Goal: Navigation & Orientation: Find specific page/section

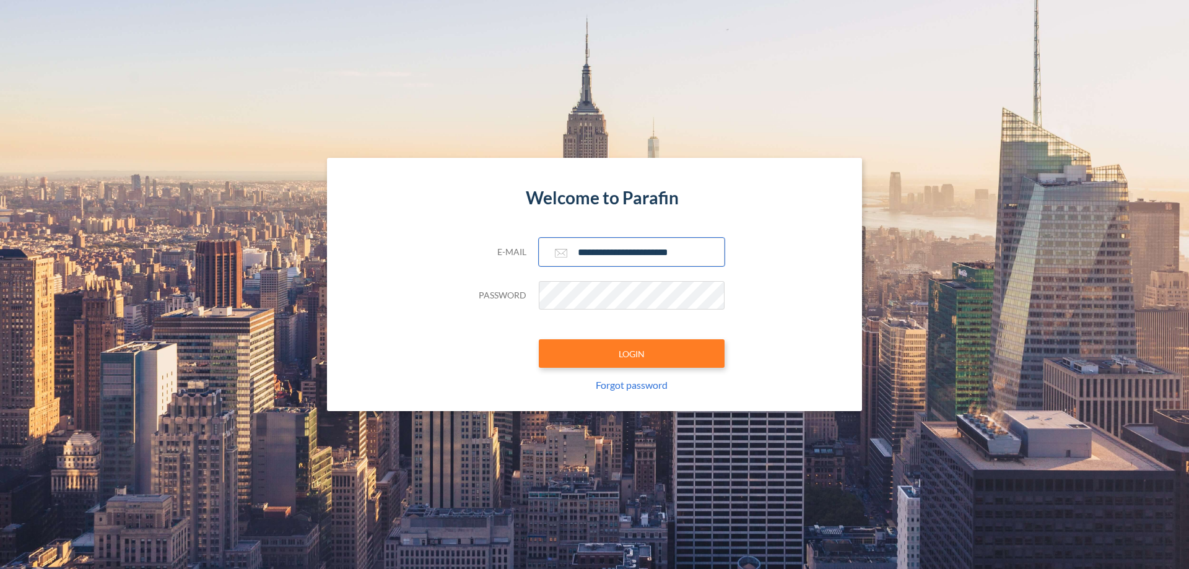
type input "**********"
click at [631, 353] on button "LOGIN" at bounding box center [632, 353] width 186 height 28
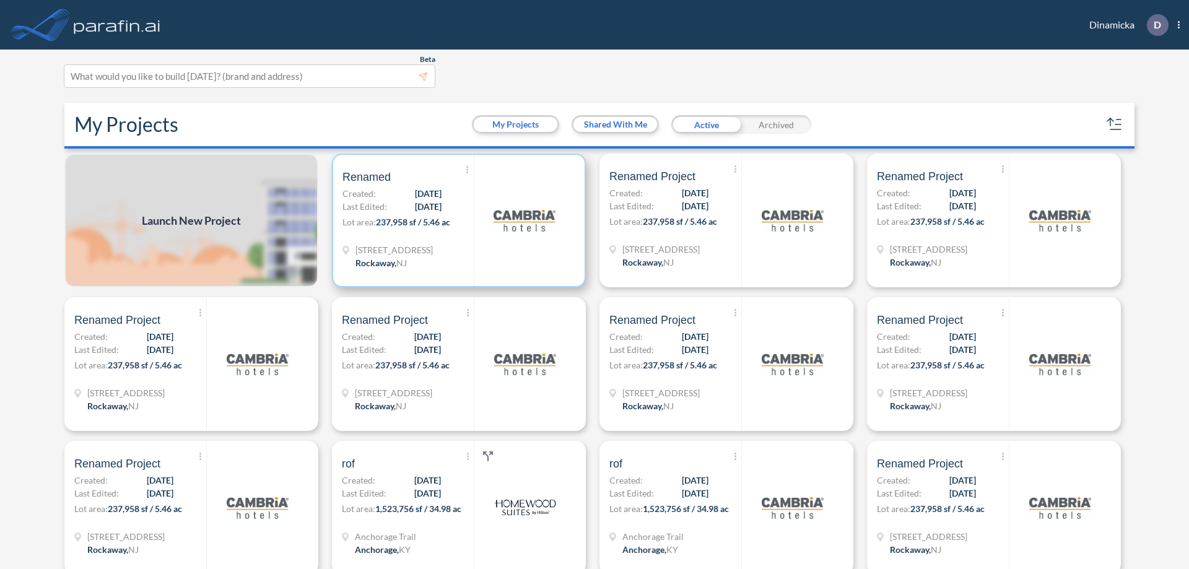
scroll to position [3, 0]
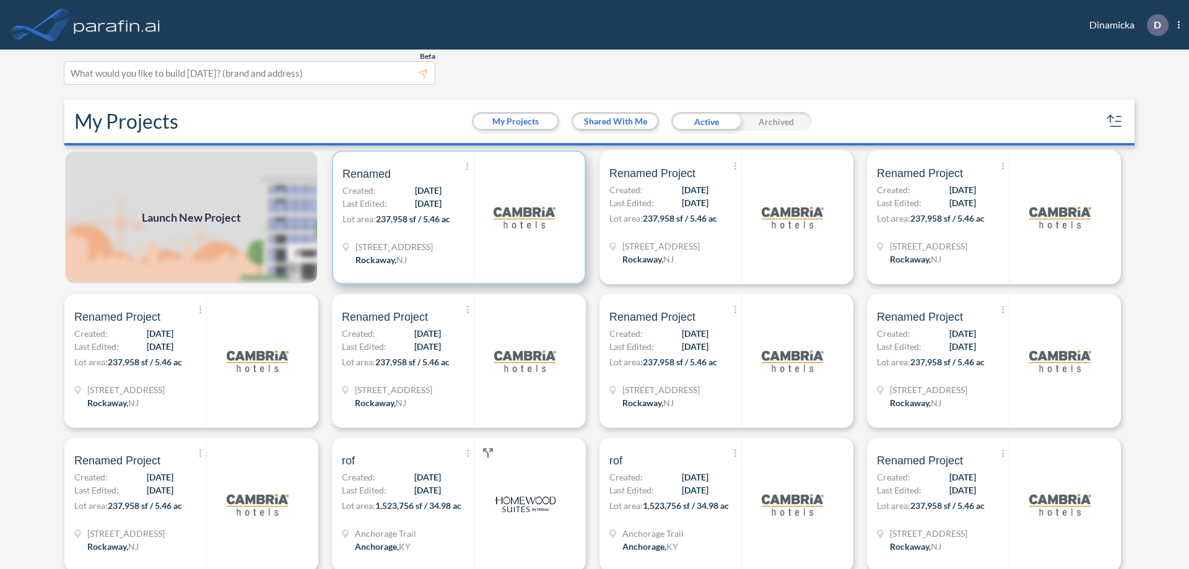
click at [456, 217] on p "Lot area: 237,958 sf / 5.46 ac" at bounding box center [407, 221] width 131 height 18
